Goal: Book appointment/travel/reservation

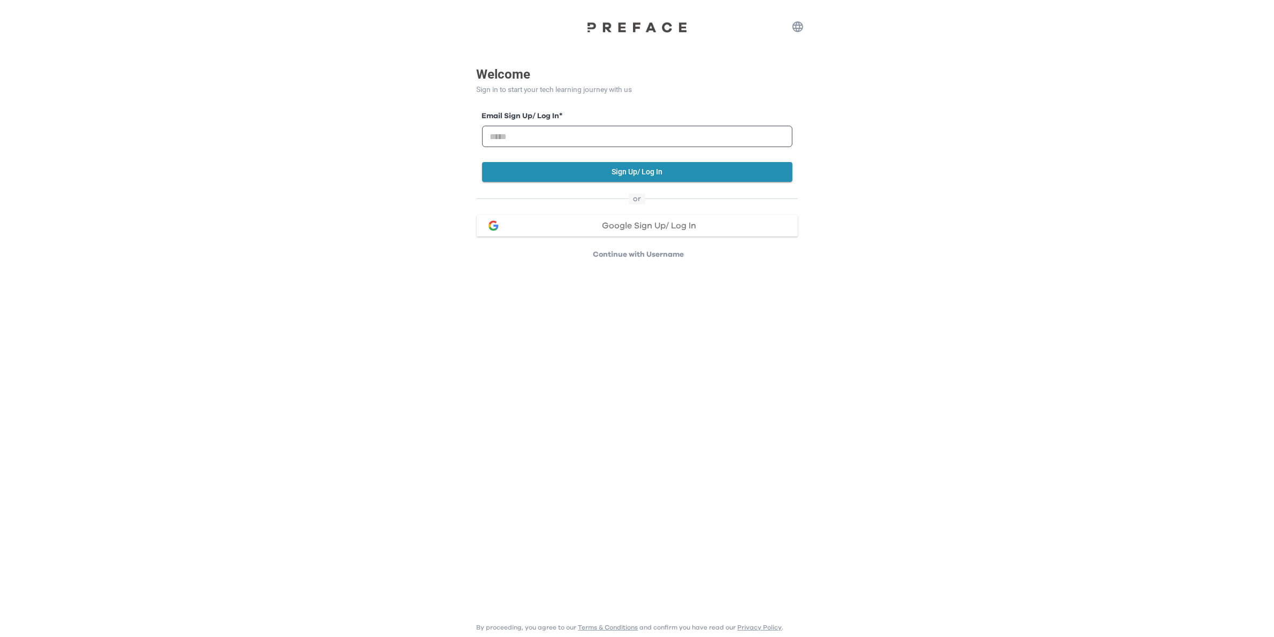
click at [799, 27] on icon "button" at bounding box center [797, 26] width 11 height 11
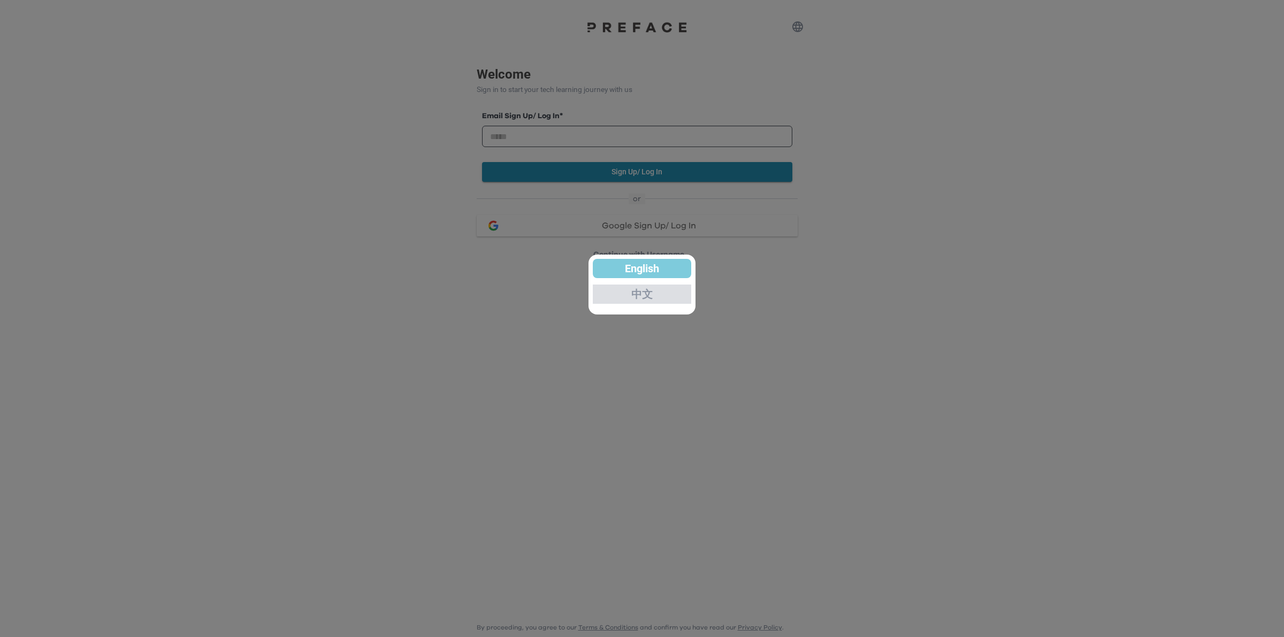
click at [638, 297] on p "中文" at bounding box center [641, 294] width 21 height 11
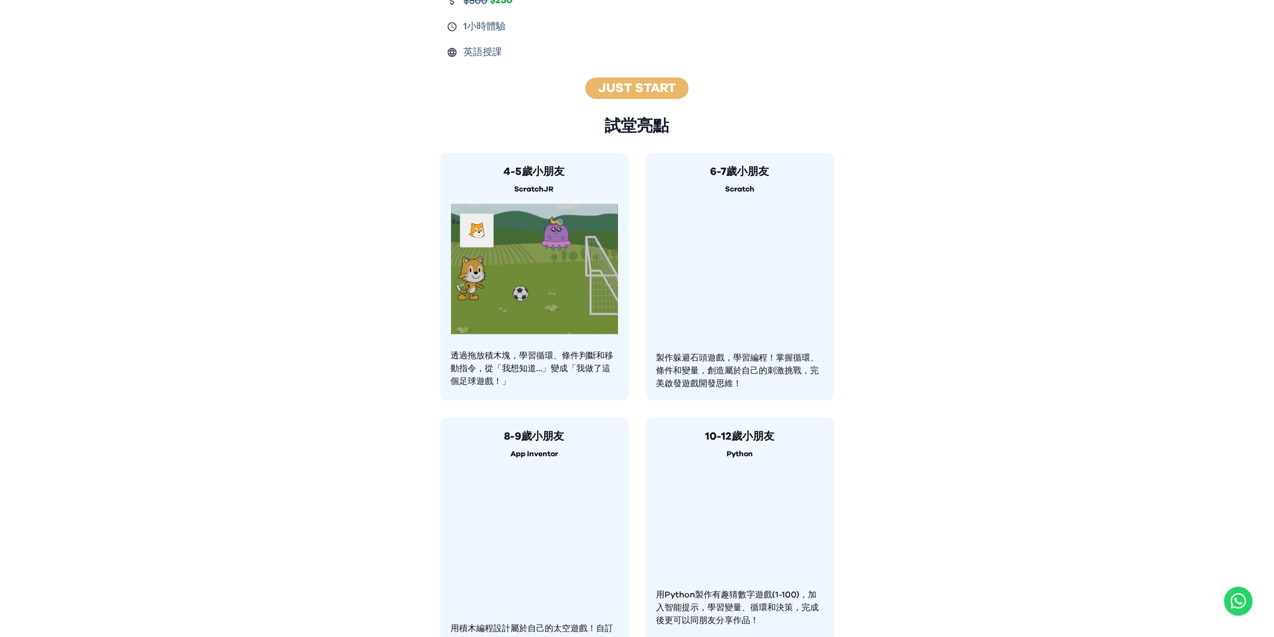
scroll to position [651, 0]
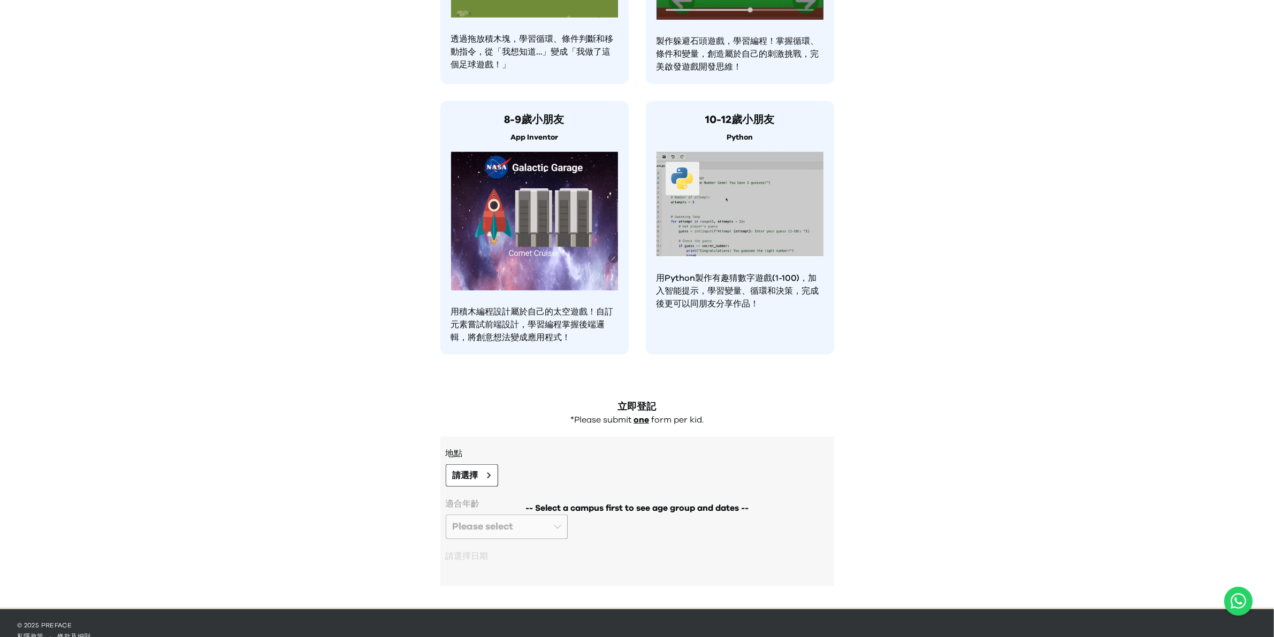
click at [514, 180] on img at bounding box center [534, 221] width 167 height 139
click at [476, 469] on span "請選擇" at bounding box center [466, 475] width 26 height 13
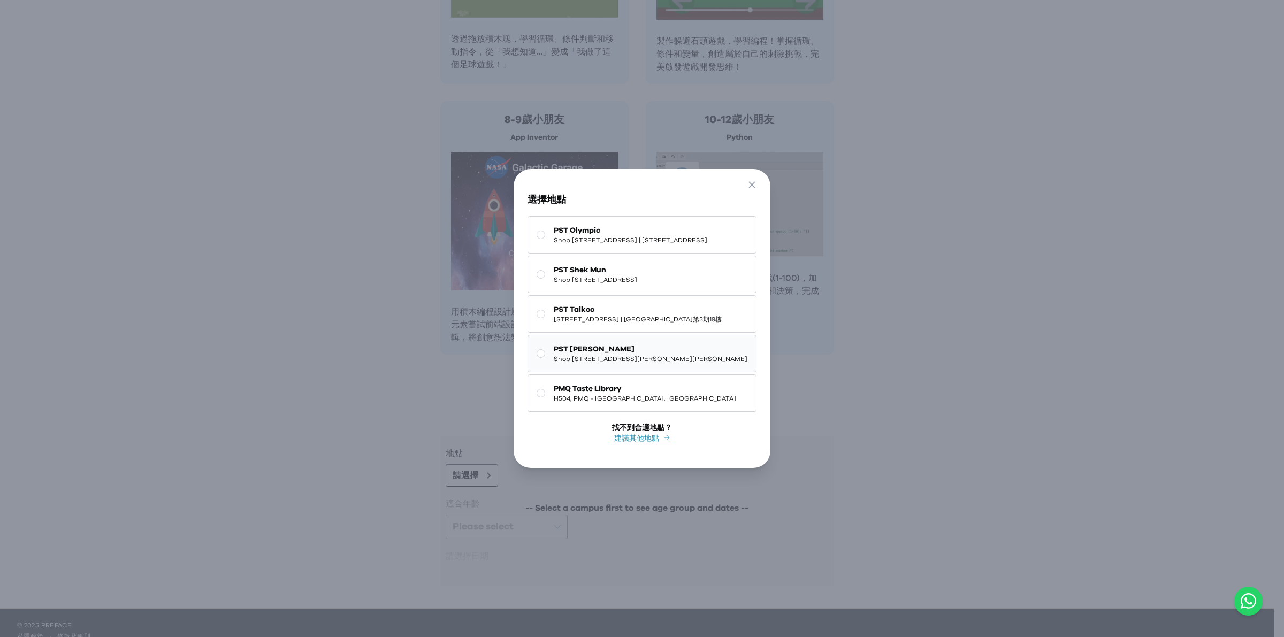
click at [607, 347] on span "PST Tseung Kwan O" at bounding box center [651, 349] width 194 height 11
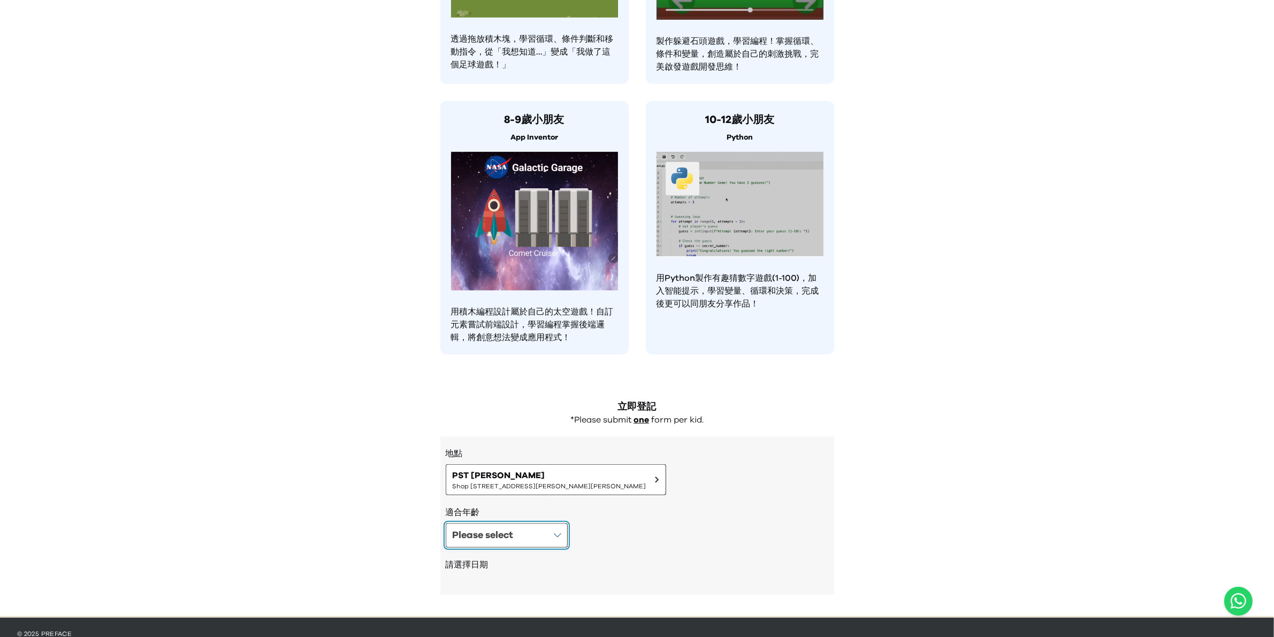
click at [520, 523] on button "Please select" at bounding box center [507, 535] width 122 height 25
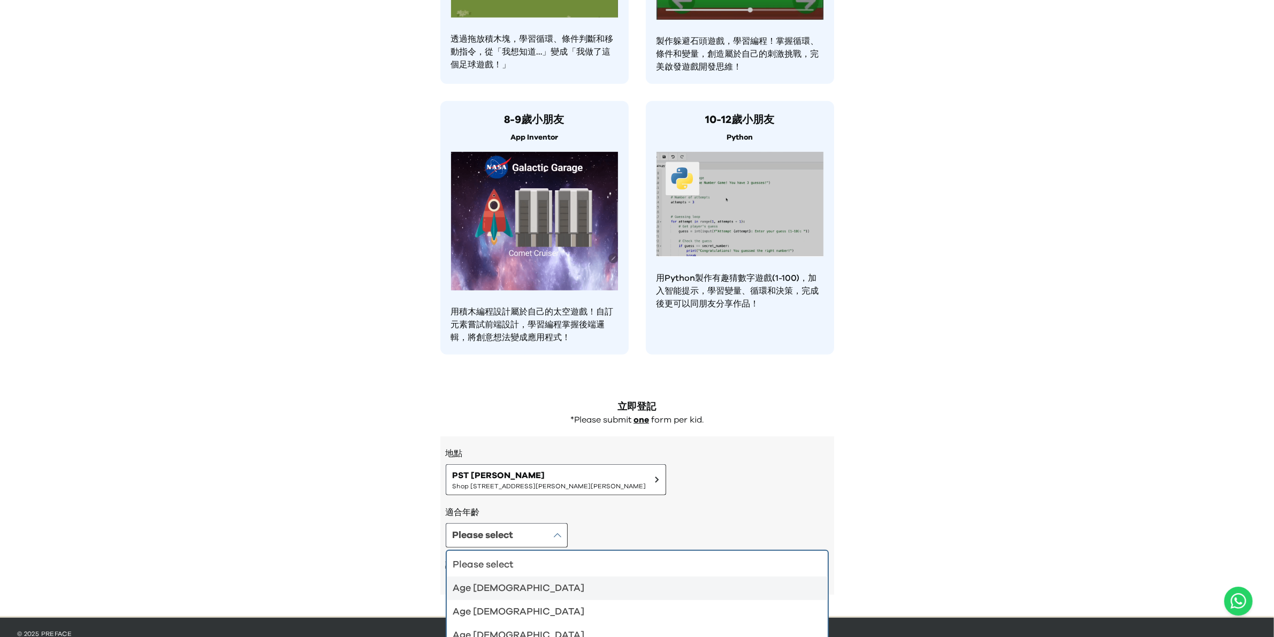
drag, startPoint x: 473, startPoint y: 573, endPoint x: 654, endPoint y: 527, distance: 186.4
click at [474, 581] on div "Age 4-5" at bounding box center [630, 588] width 355 height 15
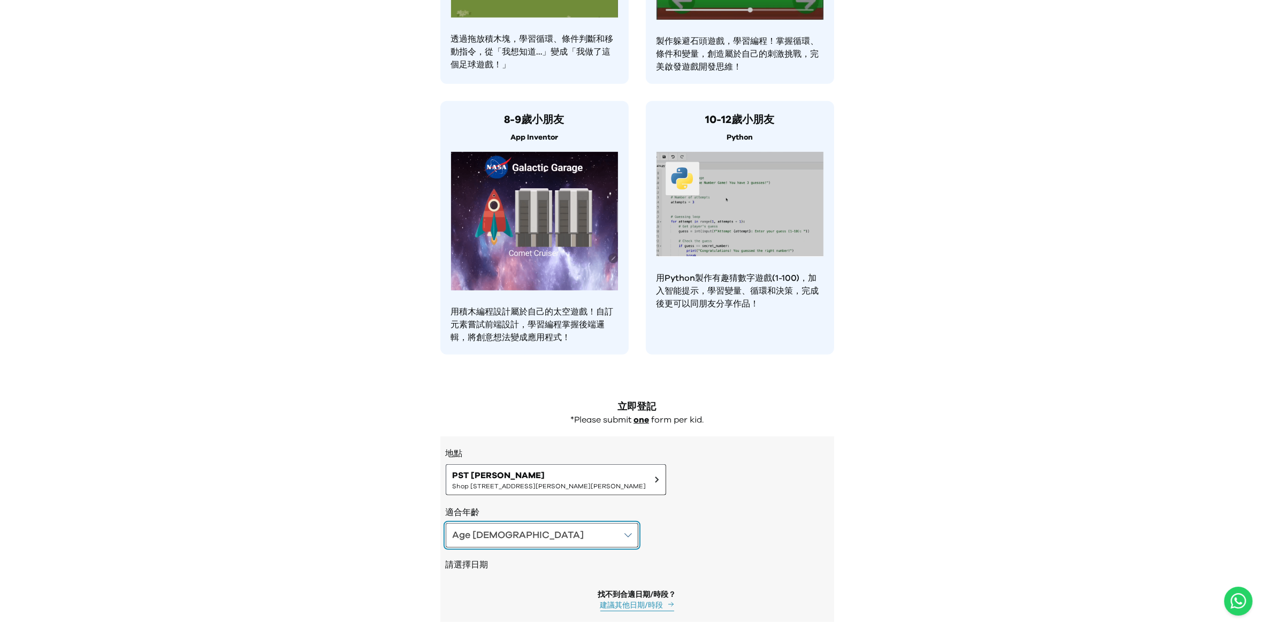
scroll to position [687, 0]
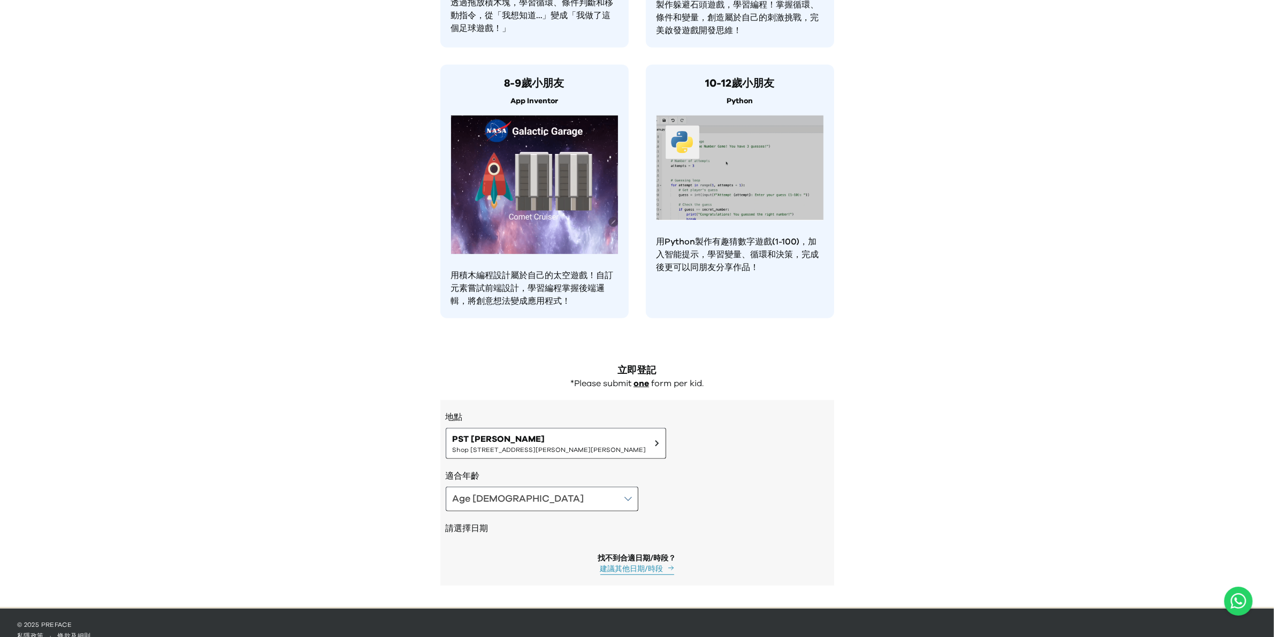
click at [652, 564] on button "建議其他日期/時段" at bounding box center [637, 569] width 74 height 11
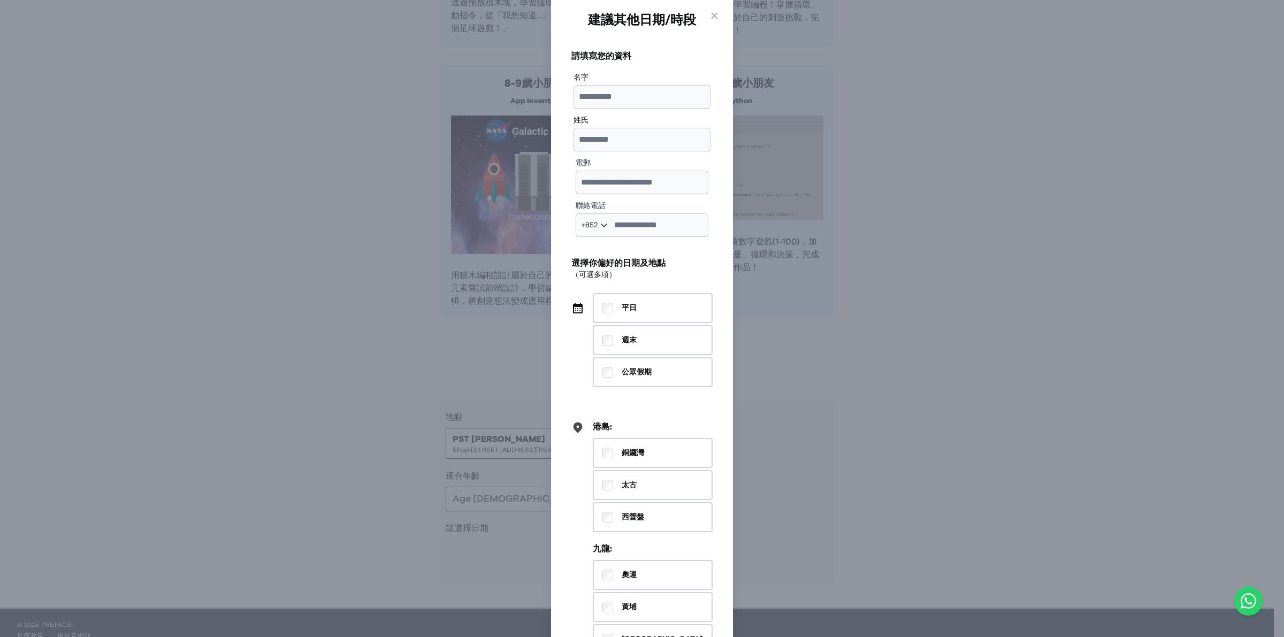
click at [894, 195] on div "Go Back Close 建議其他日期/時段 請填寫您的資料 名字 姓氏 電郵 聯絡電話 +852 **** **** *** *** *** ** 選擇你…" at bounding box center [642, 318] width 1284 height 637
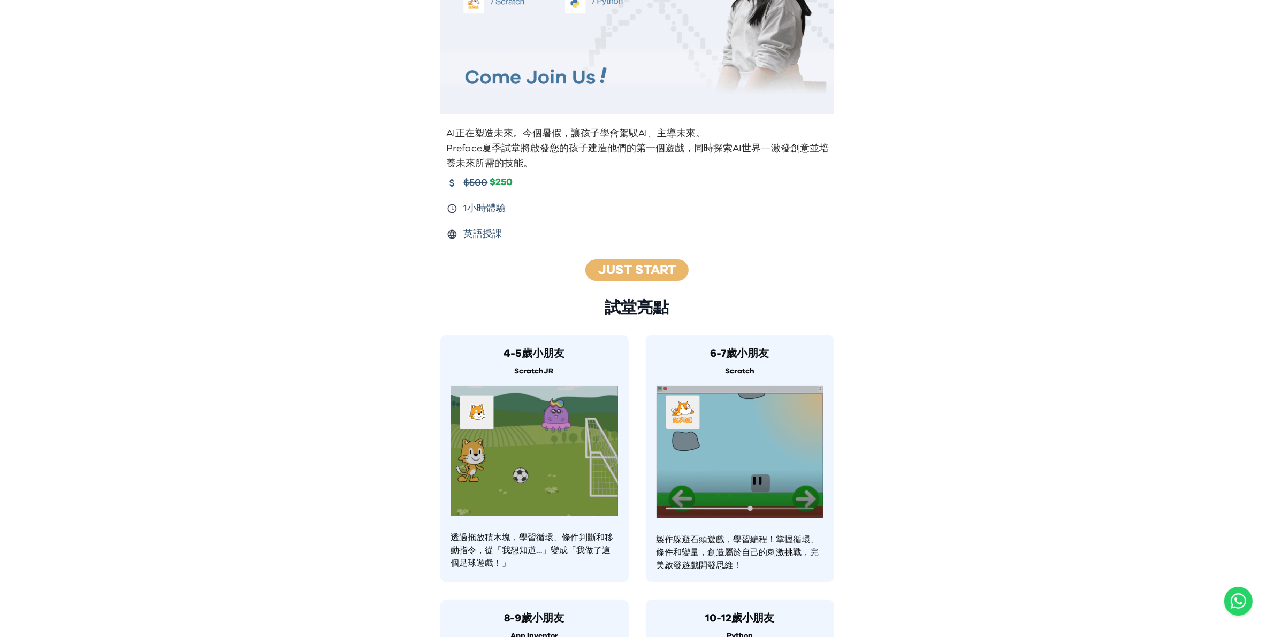
scroll to position [0, 0]
